Goal: Information Seeking & Learning: Check status

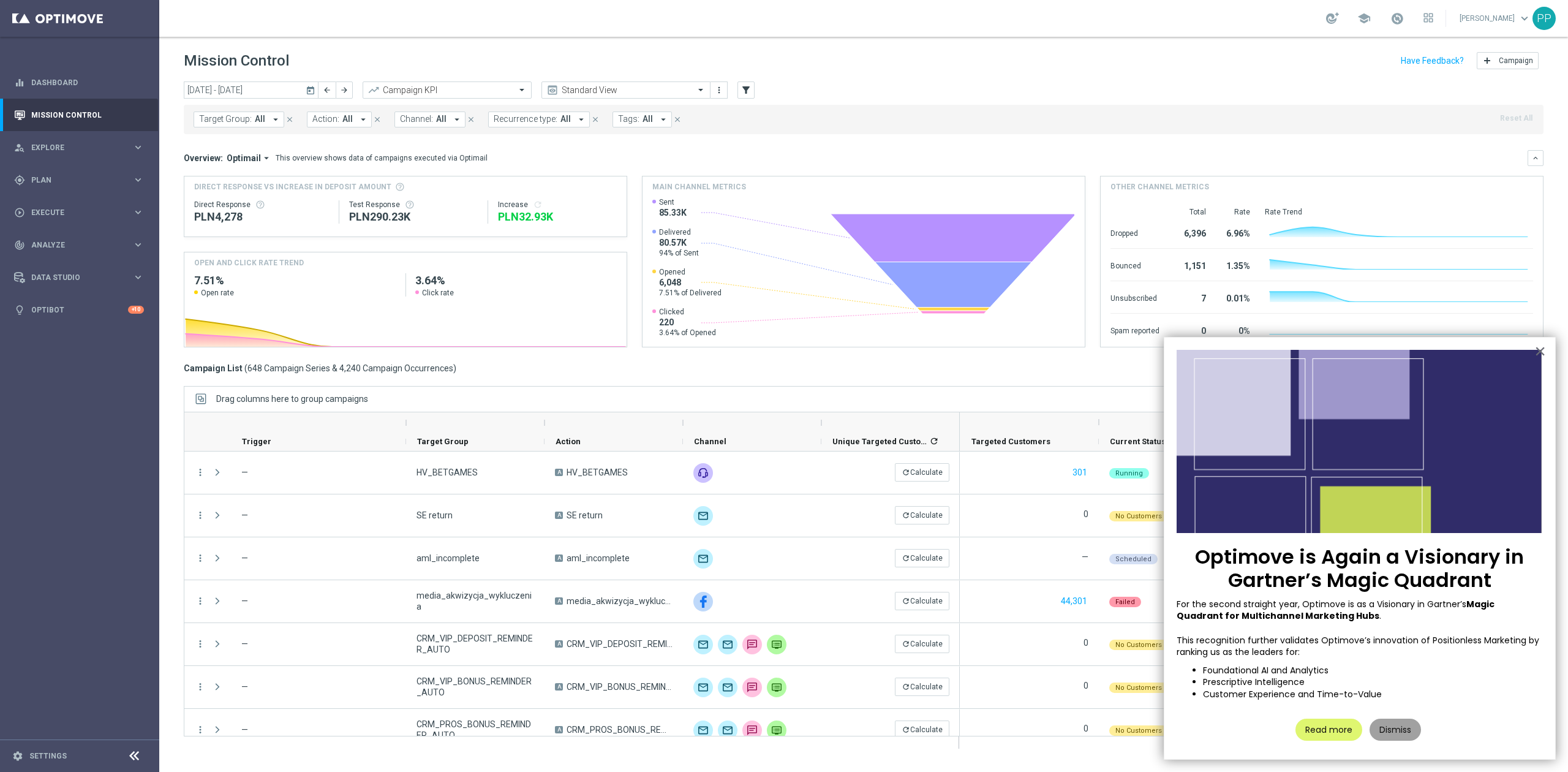
click at [1393, 725] on button "Dismiss" at bounding box center [1395, 729] width 52 height 22
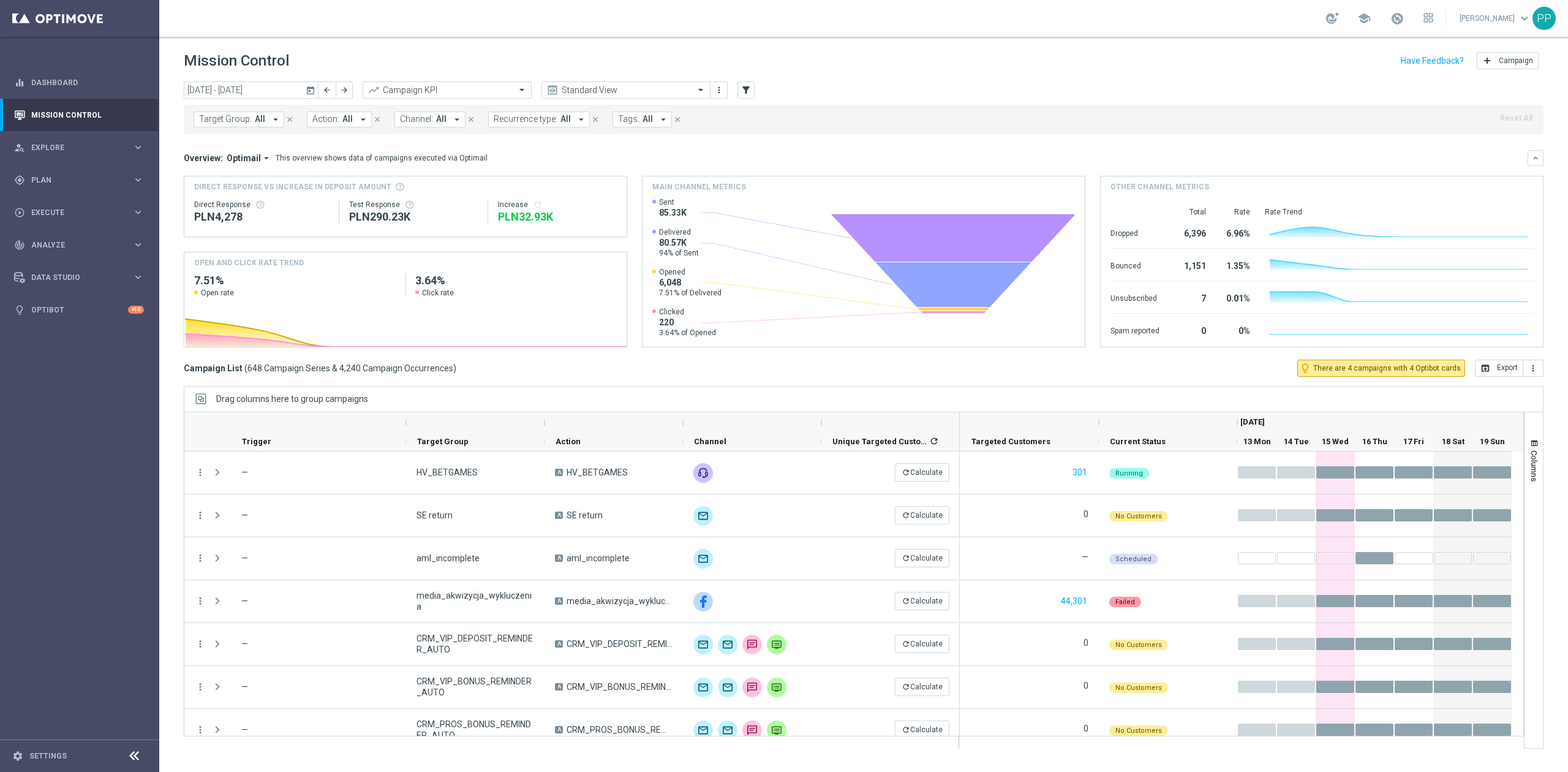
click at [1374, 18] on div "school" at bounding box center [1380, 18] width 107 height 21
click at [1390, 16] on span at bounding box center [1397, 18] width 13 height 13
click at [1241, 20] on div "school Last available data: 14 Oct 2025 Batch process in progress check_circle …" at bounding box center [864, 18] width 1409 height 37
click at [68, 187] on div "gps_fixed Plan keyboard_arrow_right" at bounding box center [79, 180] width 158 height 32
click at [66, 202] on link "Target Groups" at bounding box center [79, 205] width 95 height 10
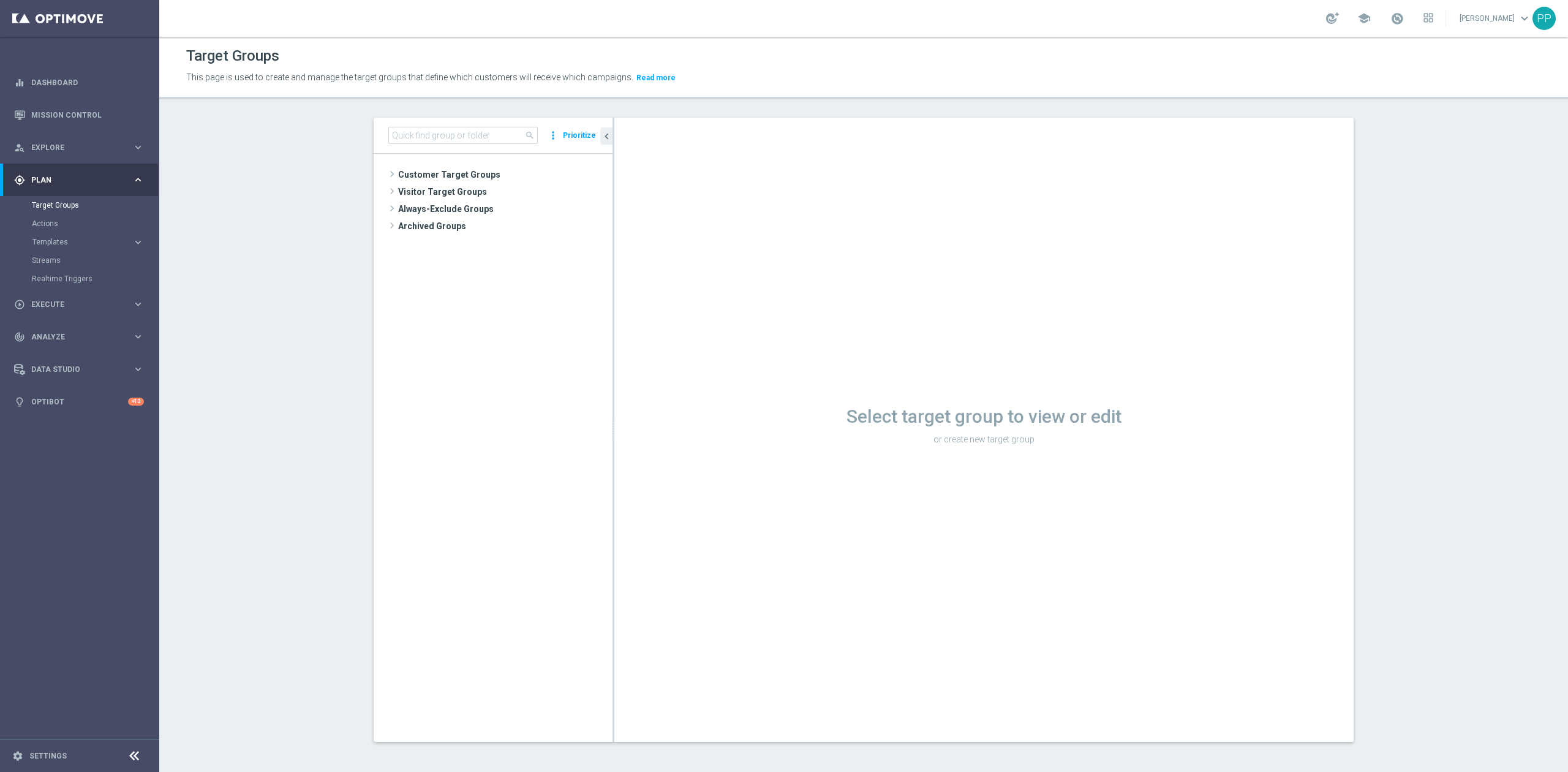
drag, startPoint x: 430, startPoint y: 174, endPoint x: 457, endPoint y: 265, distance: 94.9
click at [430, 174] on span "Customer Target Groups" at bounding box center [505, 174] width 215 height 17
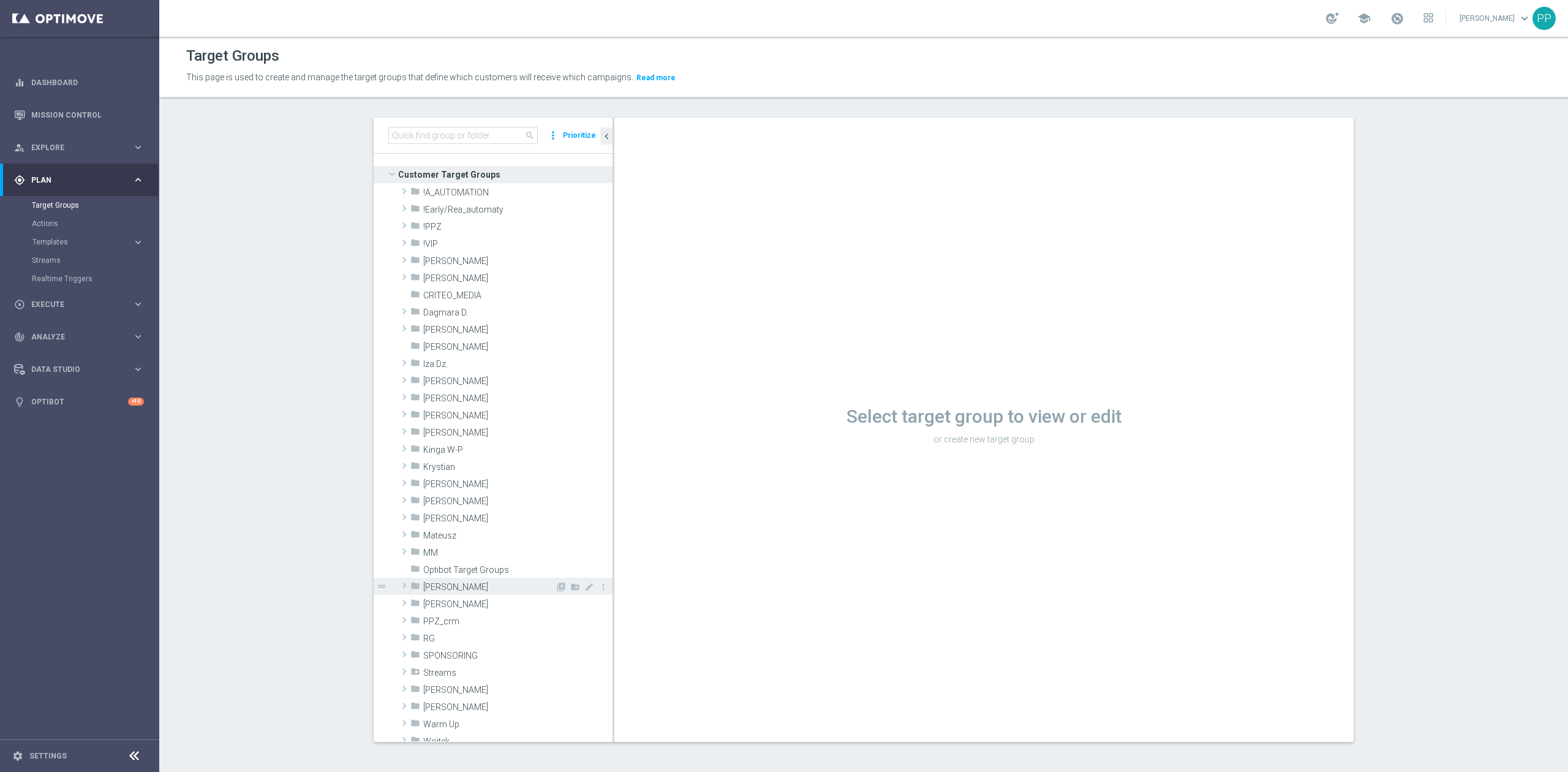
click at [462, 589] on span "Patryk P." at bounding box center [489, 586] width 132 height 11
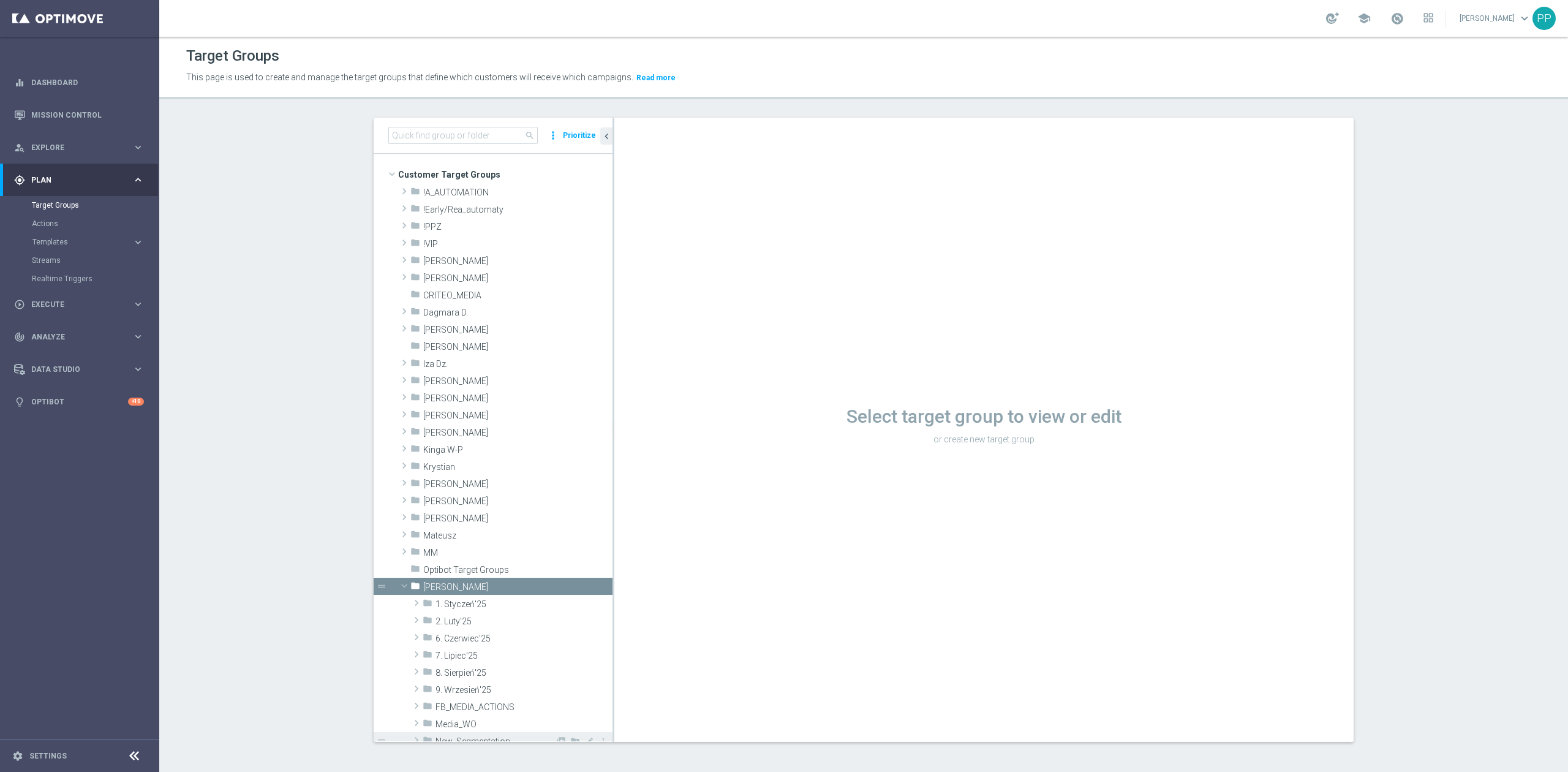
scroll to position [163, 0]
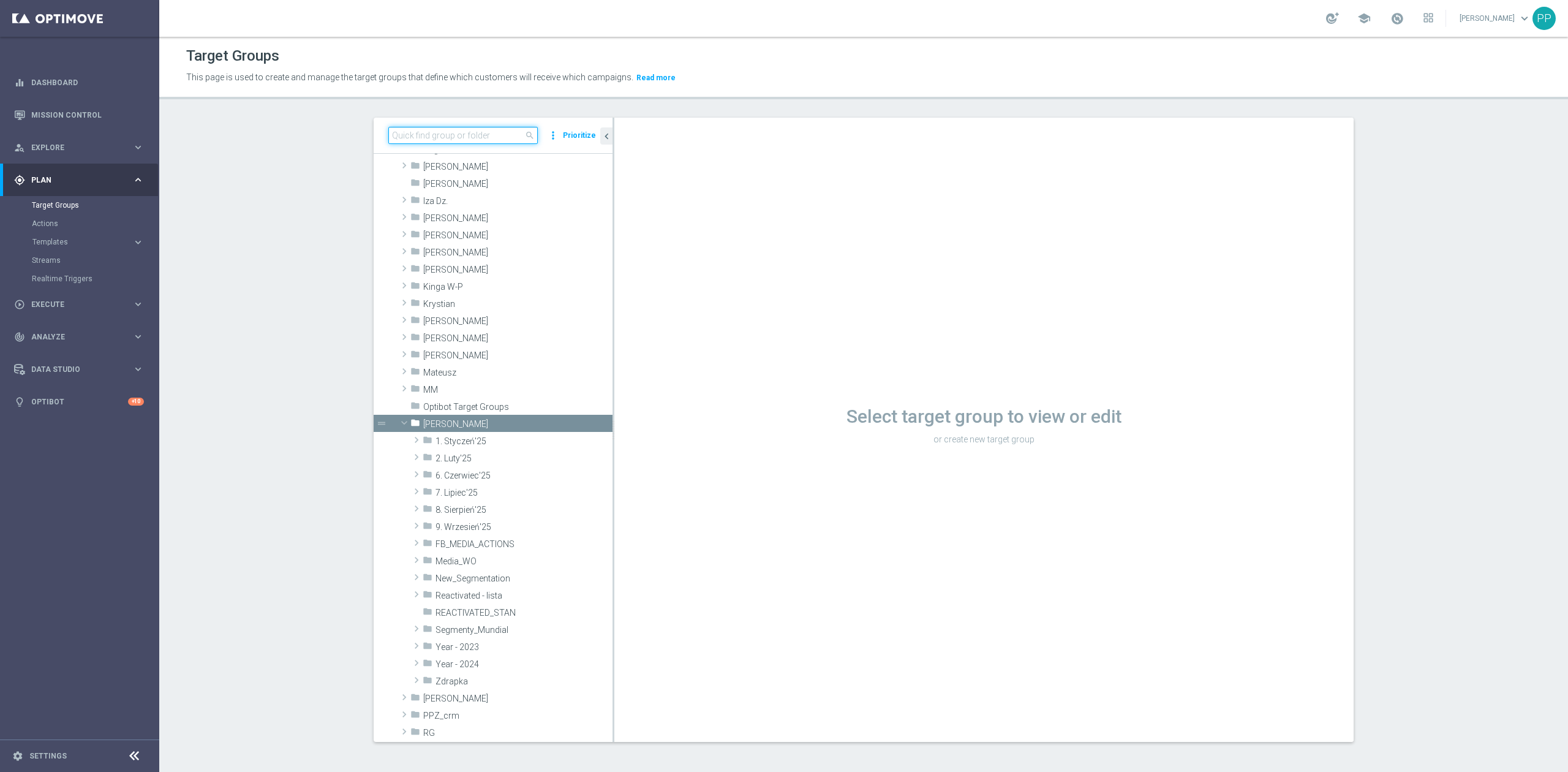
click at [409, 135] on input at bounding box center [463, 135] width 150 height 17
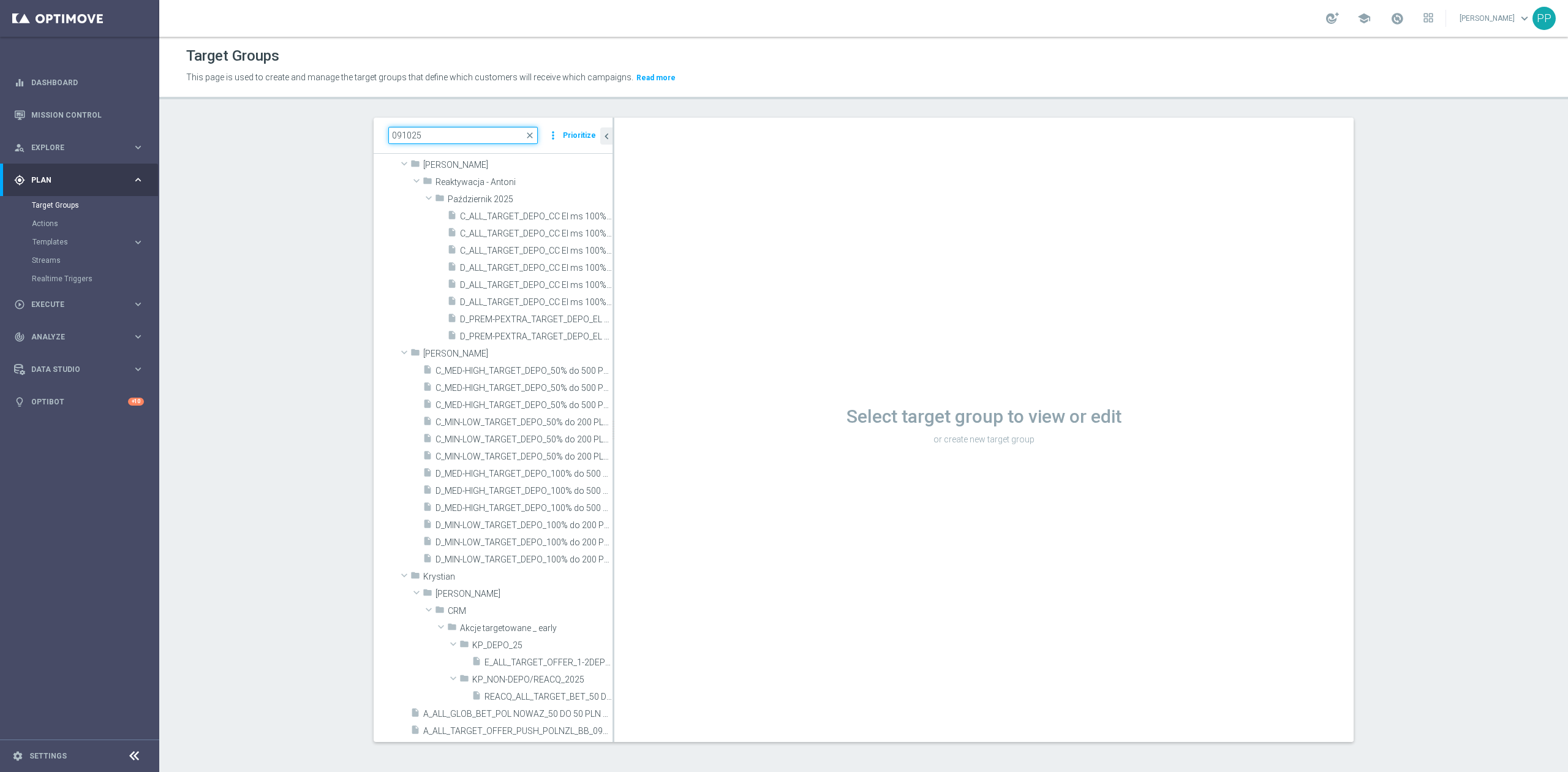
scroll to position [28, 0]
type input "091025"
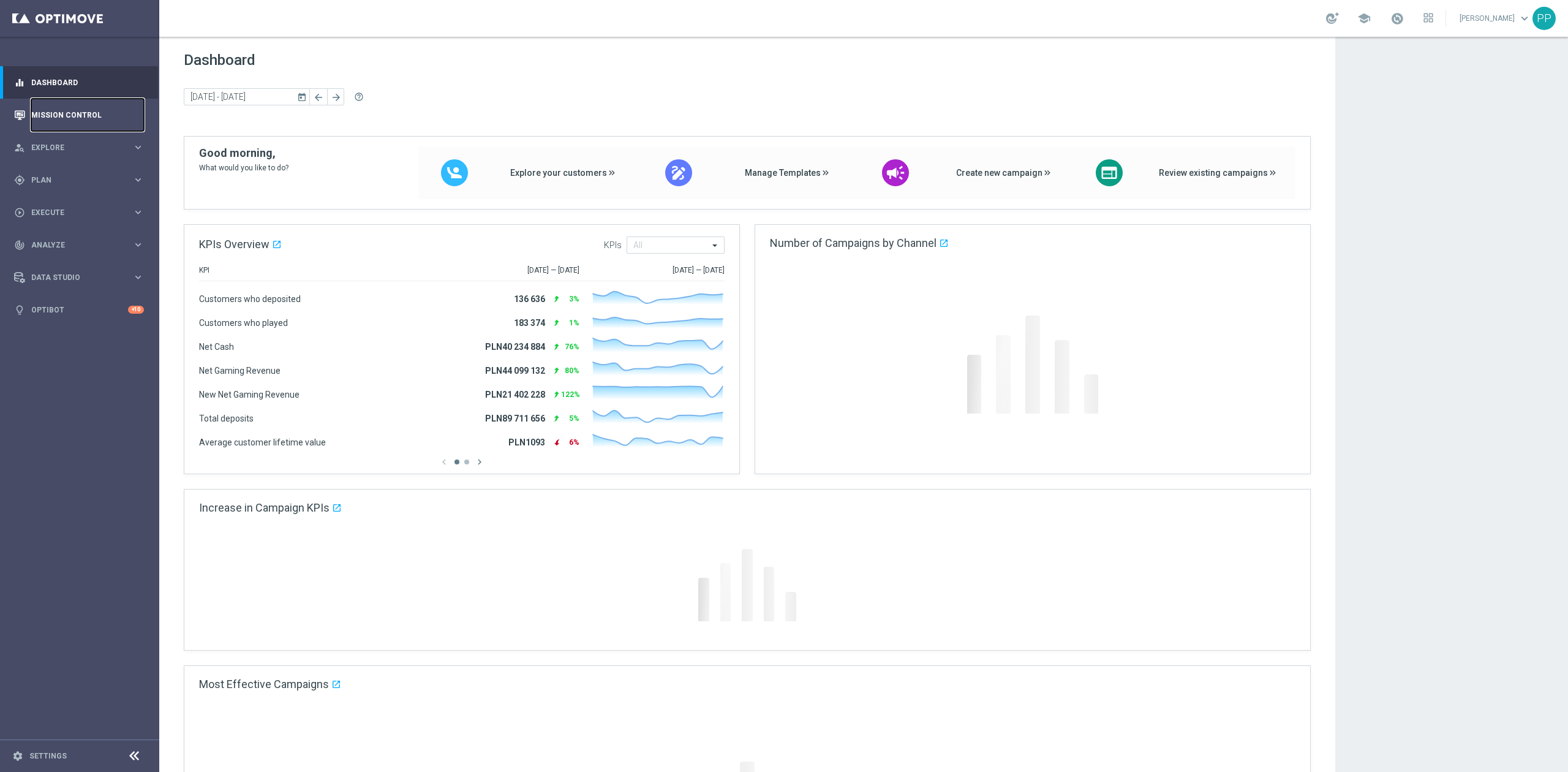
click at [82, 113] on link "Mission Control" at bounding box center [88, 115] width 113 height 32
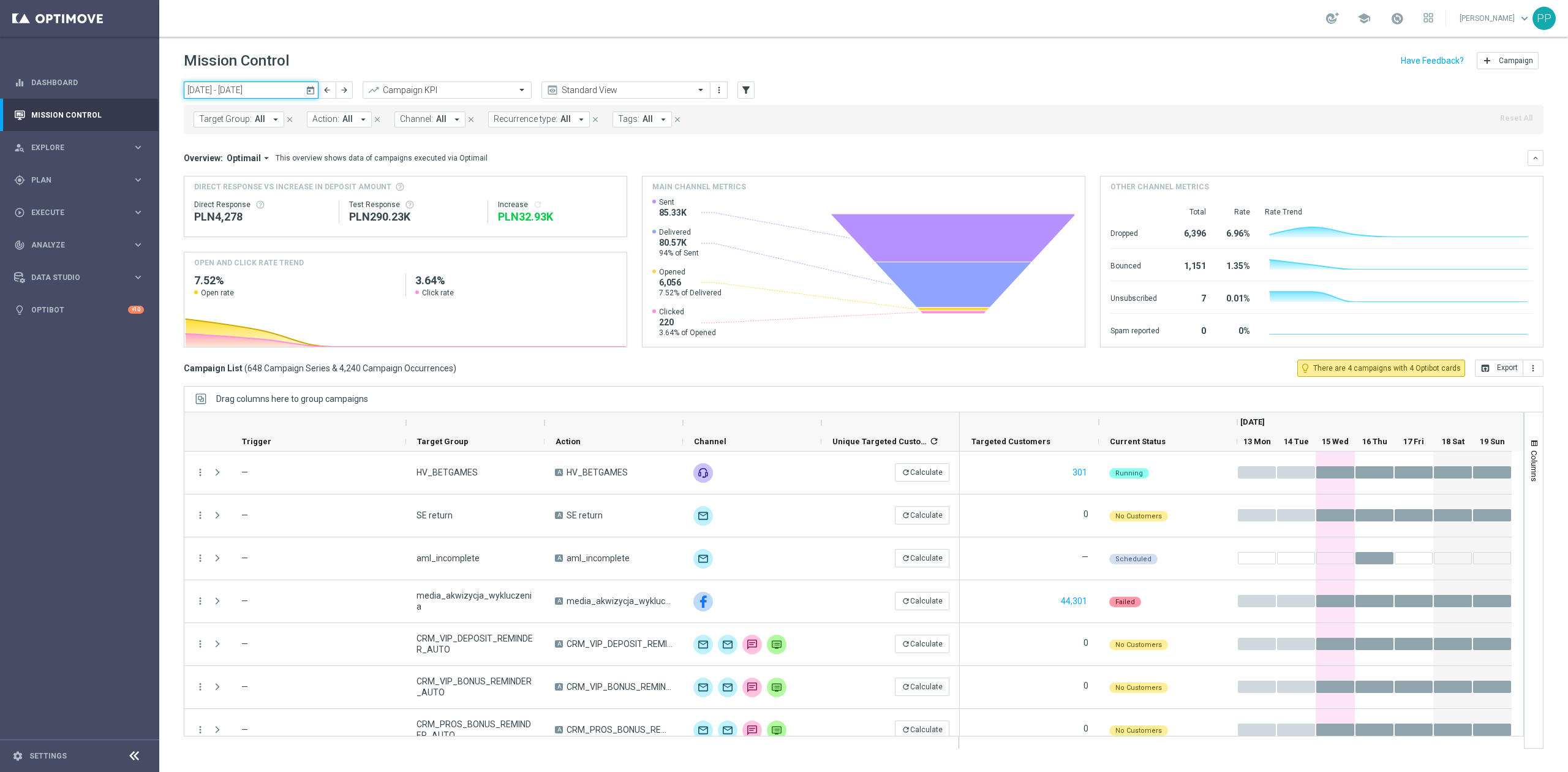
click at [229, 97] on input "13 Oct 2025 - 19 Oct 2025" at bounding box center [251, 90] width 135 height 17
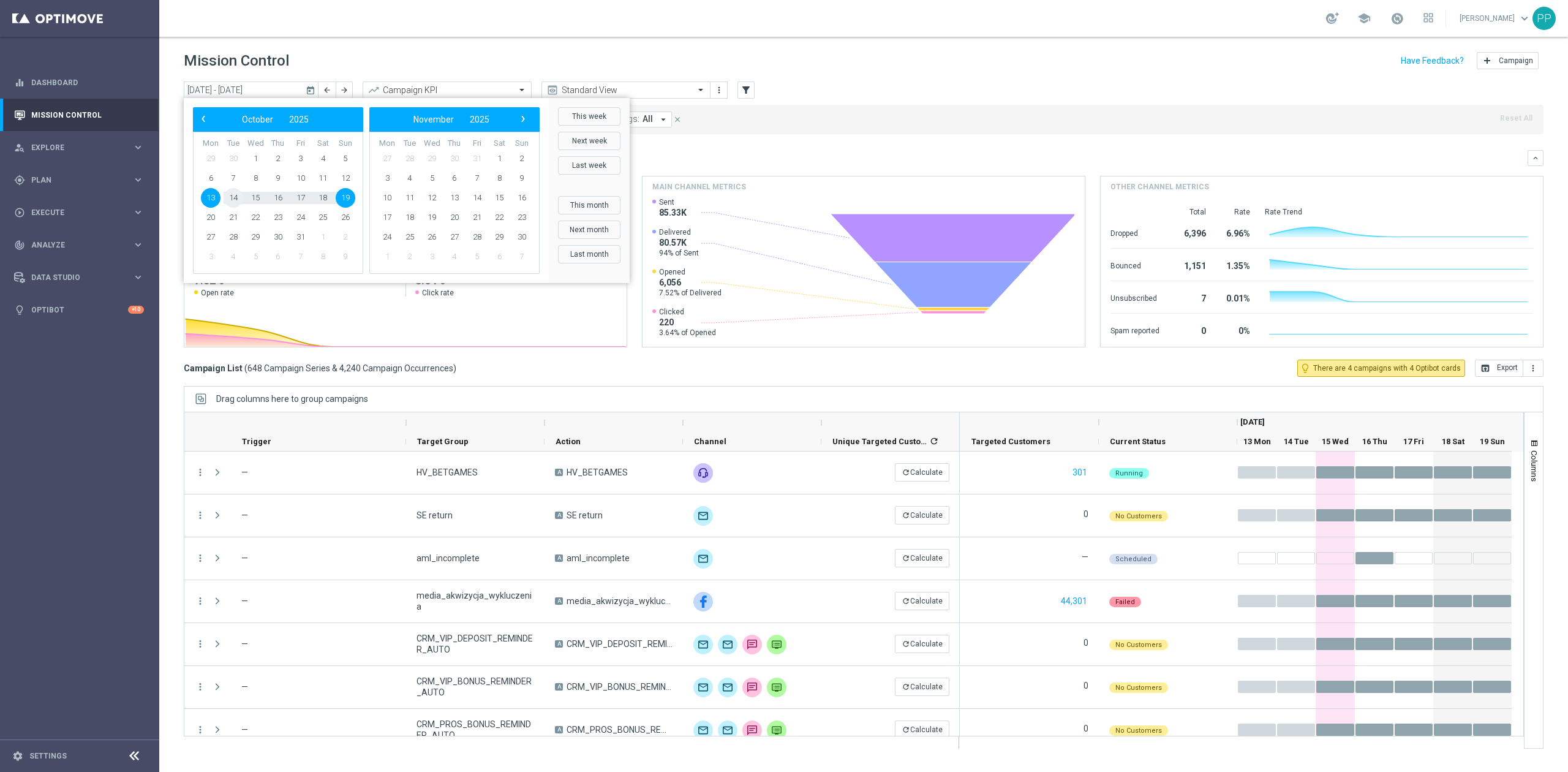
click at [229, 194] on span "14" at bounding box center [234, 198] width 20 height 20
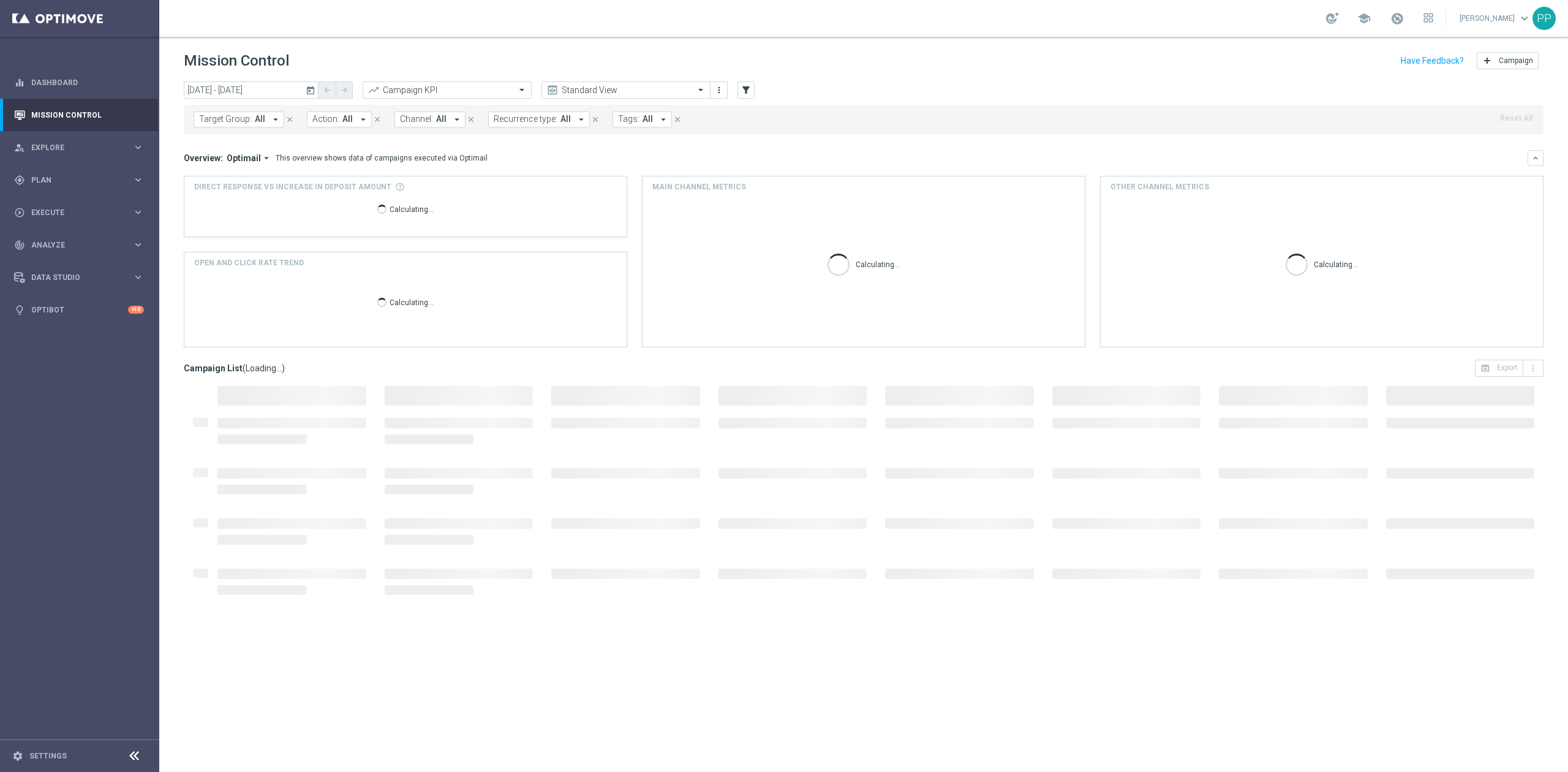
type input "14 Oct 2025 - 14 Oct 2025"
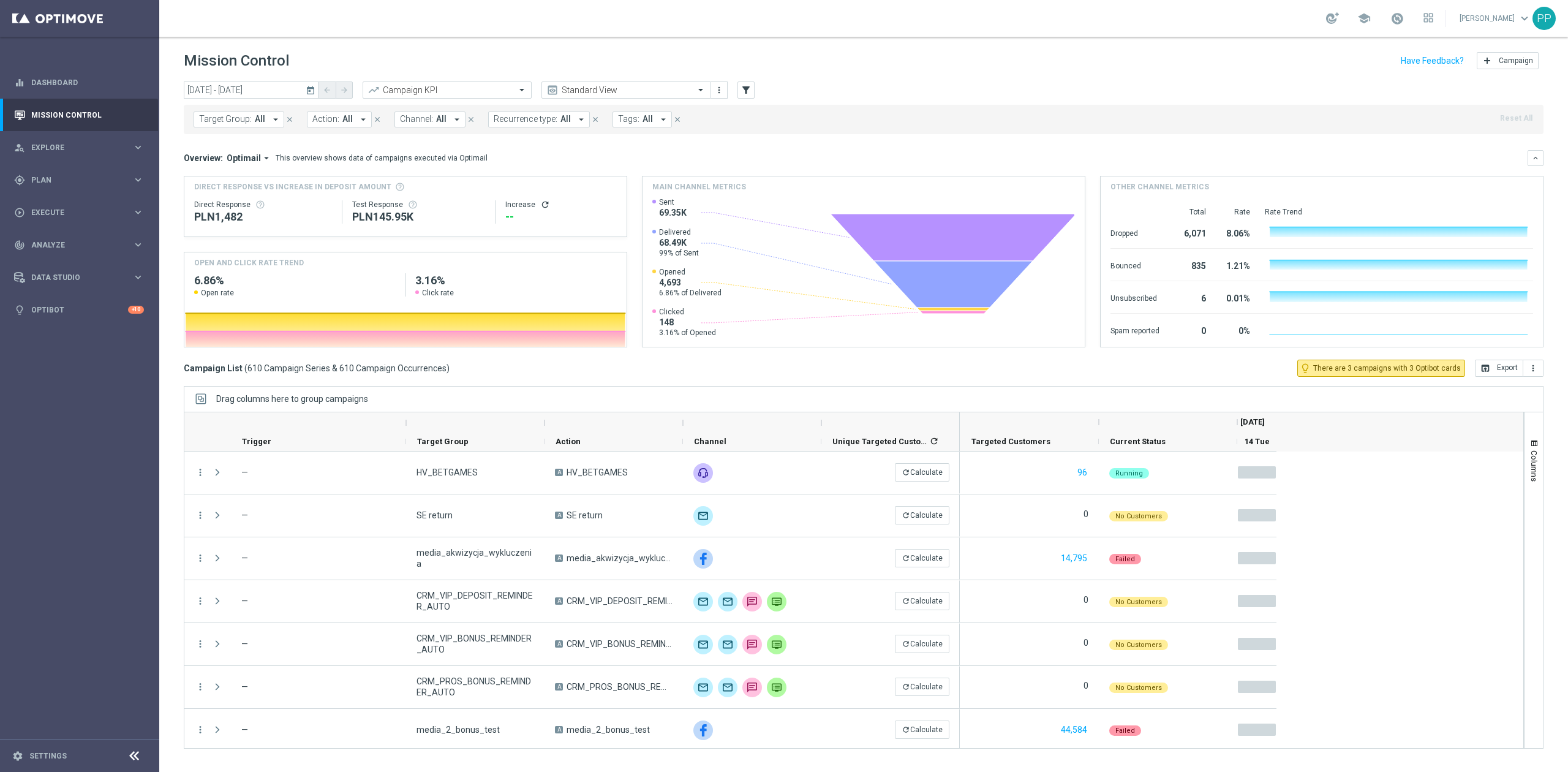
click at [539, 116] on span "Recurrence type:" at bounding box center [526, 119] width 64 height 11
click at [523, 195] on label "Non-Recurring" at bounding box center [530, 192] width 47 height 7
click at [523, 215] on label "Recurring" at bounding box center [522, 212] width 31 height 7
click at [660, 158] on div "Overview: Optimail arrow_drop_down This overview shows data of campaigns execut…" at bounding box center [855, 158] width 1344 height 11
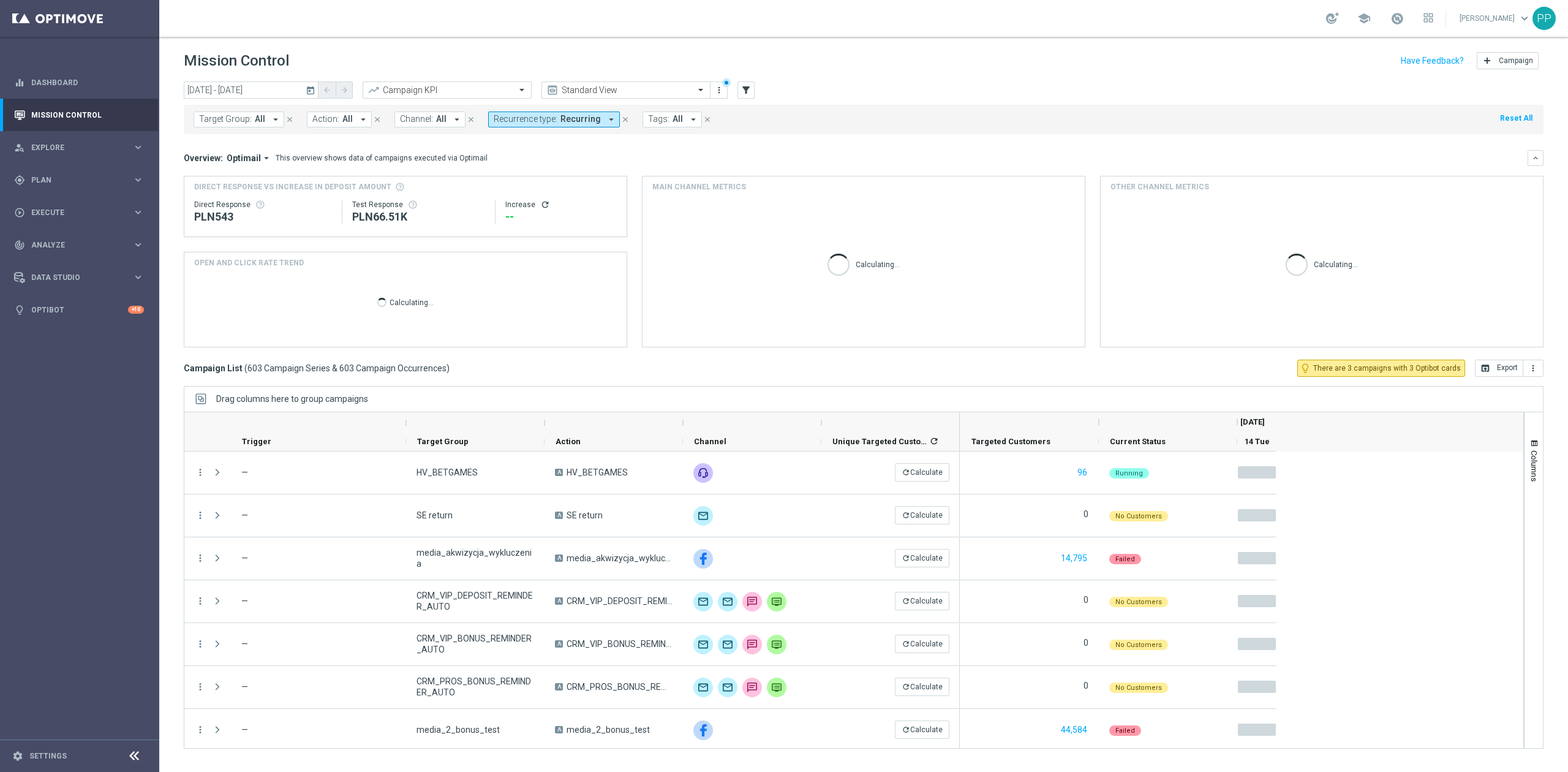
click at [648, 120] on span "Tags:" at bounding box center [658, 119] width 21 height 11
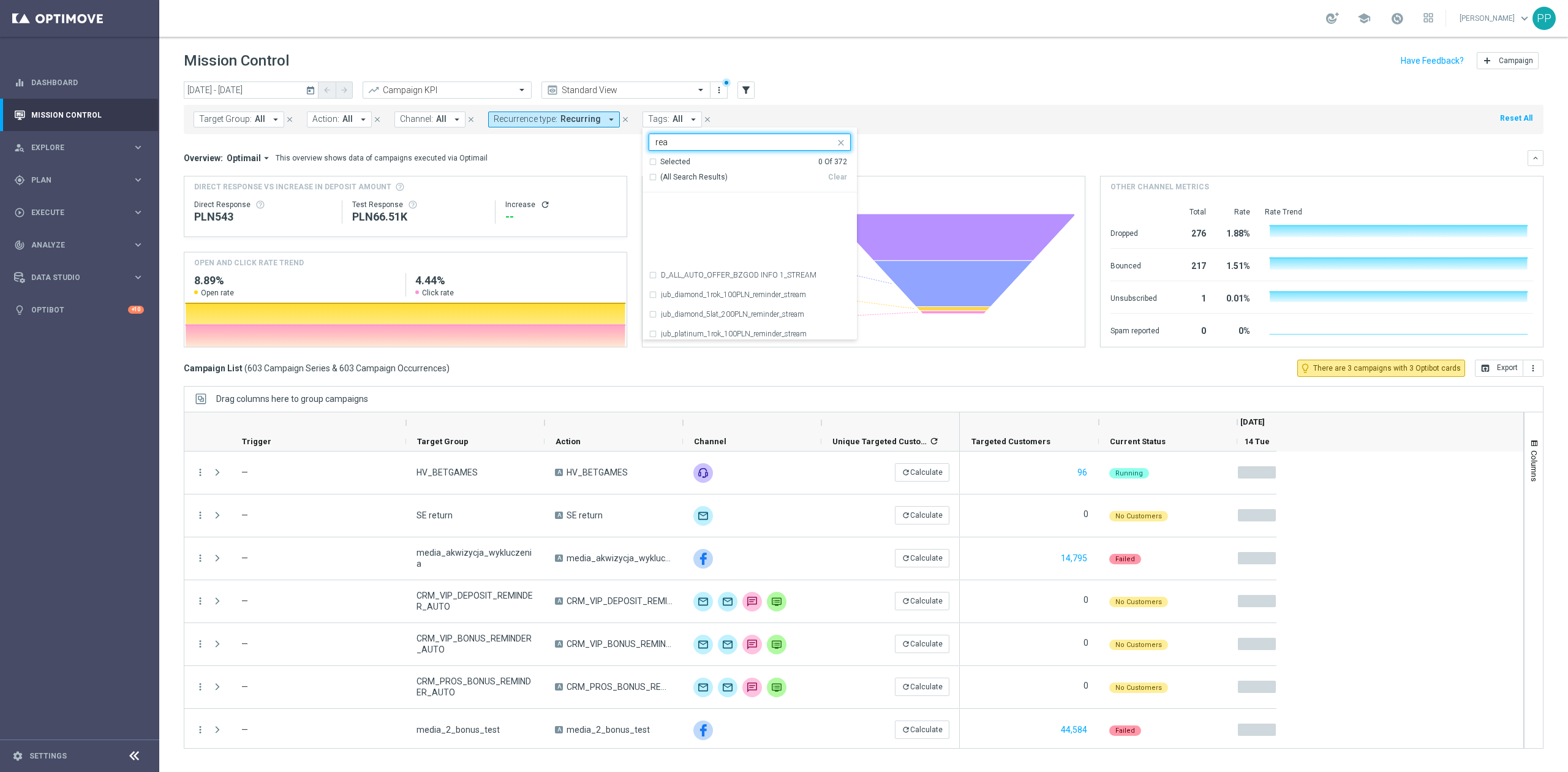
scroll to position [816, 0]
click at [704, 217] on div "REA" at bounding box center [749, 209] width 202 height 20
type input "rea"
click at [792, 89] on div "today 14 Oct 2025 - 14 Oct 2025 arrow_back arrow_forward Campaign KPI trending_…" at bounding box center [863, 90] width 1360 height 18
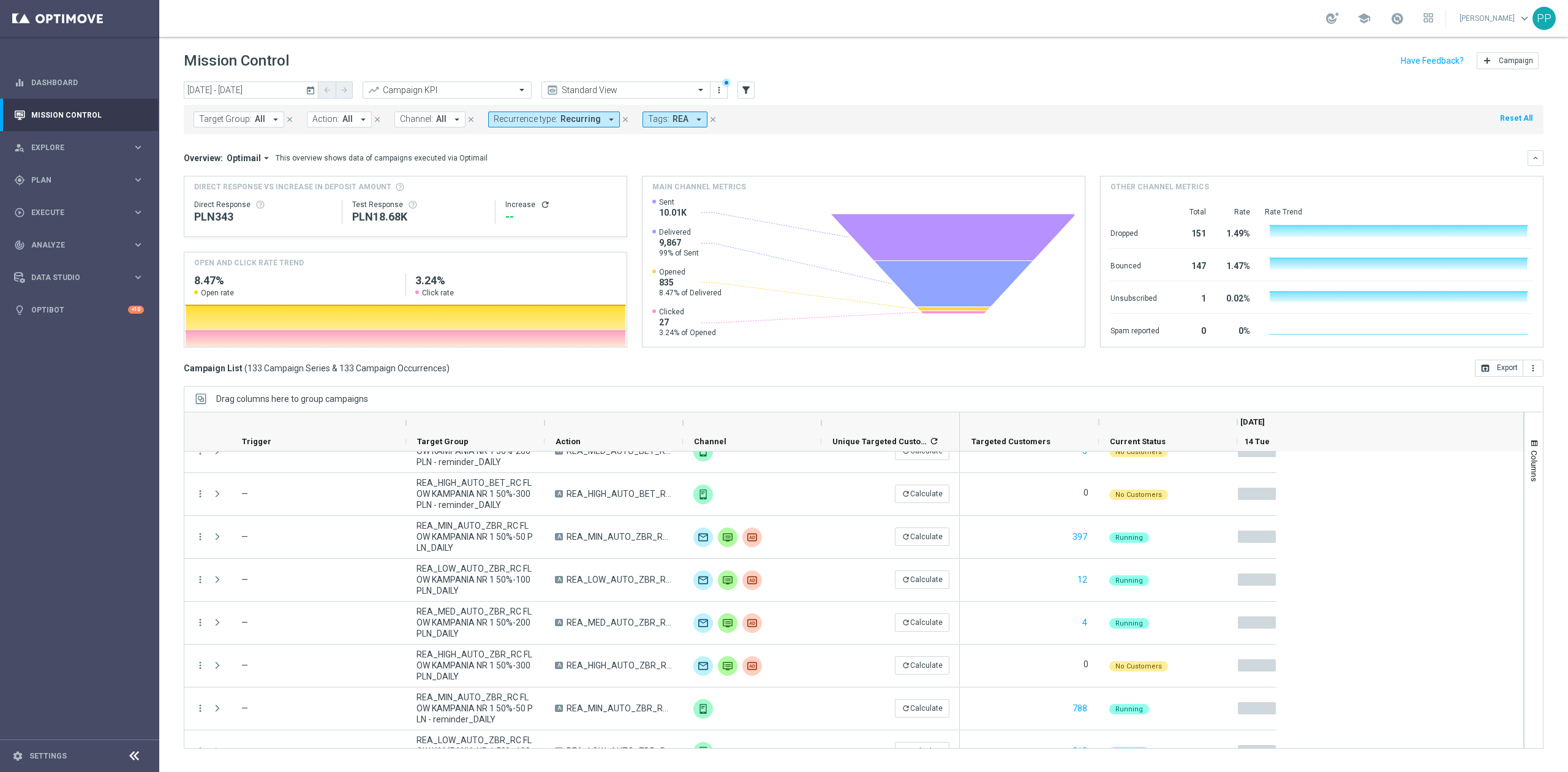
scroll to position [408, 0]
click at [246, 123] on span "Target Group:" at bounding box center [225, 119] width 53 height 11
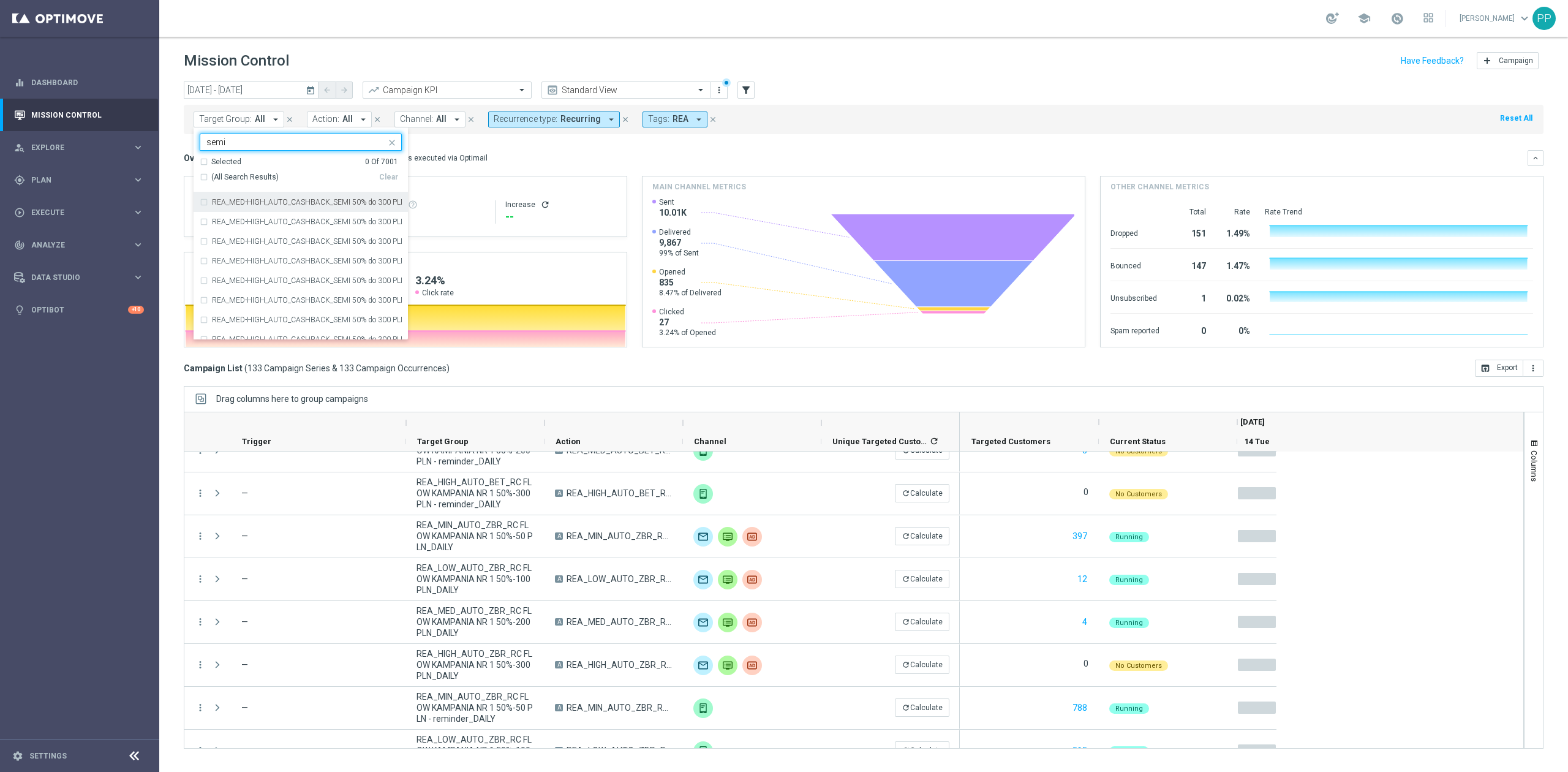
click at [261, 178] on span "(All Search Results)" at bounding box center [244, 177] width 67 height 11
type input "semi"
click at [351, 0] on div "school Patryk Przybolewski keyboard_arrow_down PP" at bounding box center [864, 18] width 1409 height 37
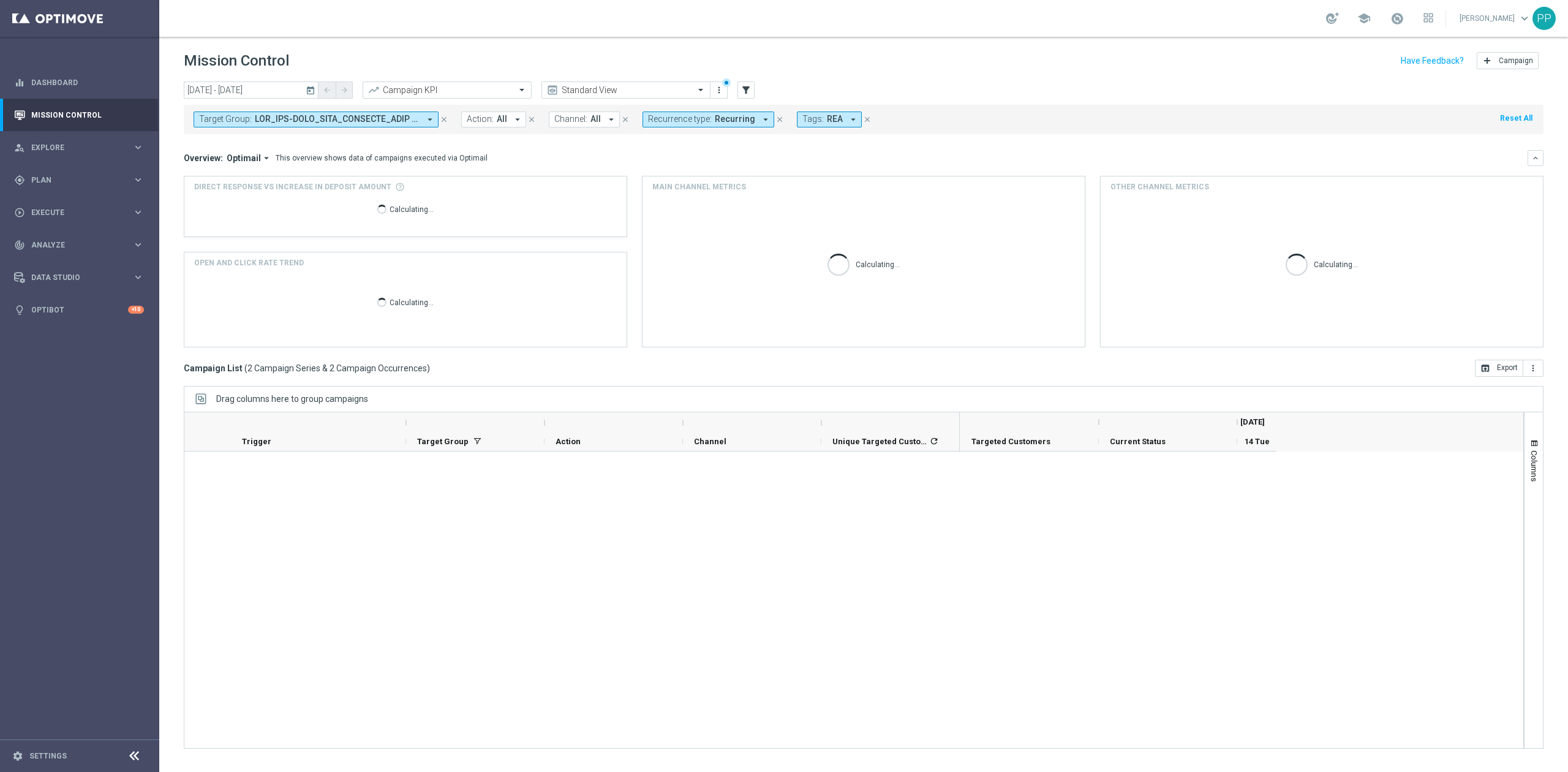
scroll to position [0, 0]
